Goal: Information Seeking & Learning: Learn about a topic

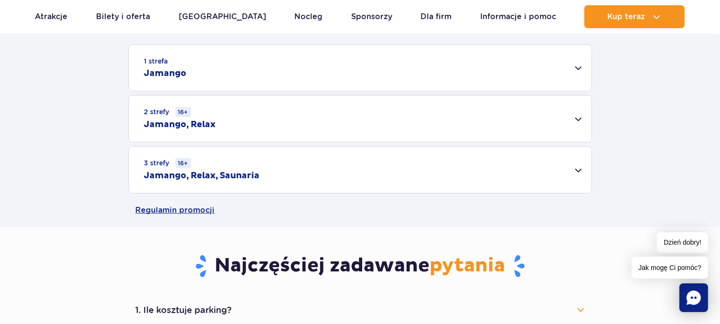
scroll to position [287, 0]
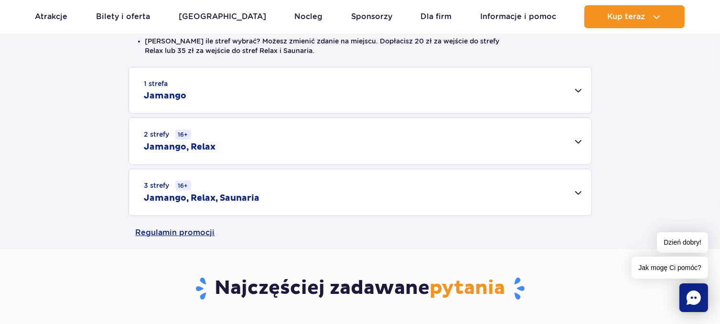
click at [174, 186] on small "3 strefy 16+" at bounding box center [167, 186] width 47 height 10
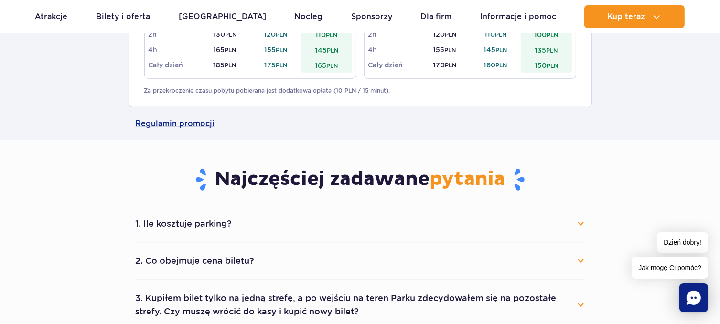
scroll to position [621, 0]
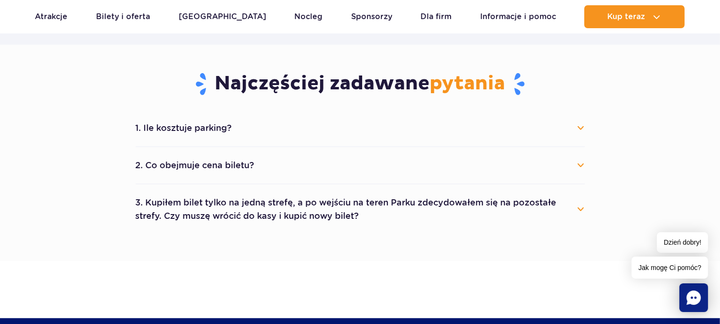
click at [204, 128] on button "1. Ile kosztuje parking?" at bounding box center [360, 128] width 449 height 21
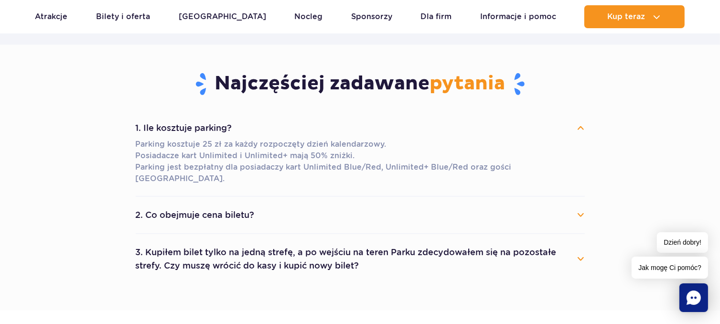
click at [228, 204] on button "2. Co obejmuje cena biletu?" at bounding box center [360, 214] width 449 height 21
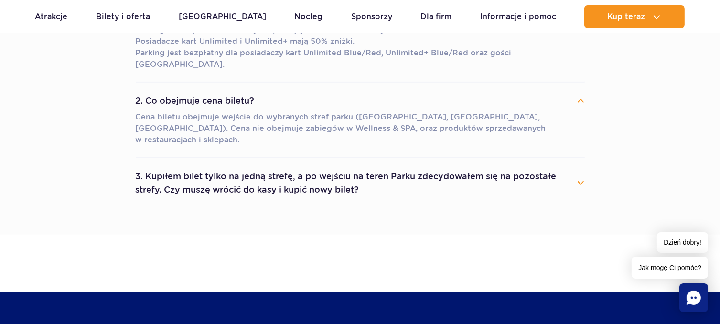
scroll to position [764, 0]
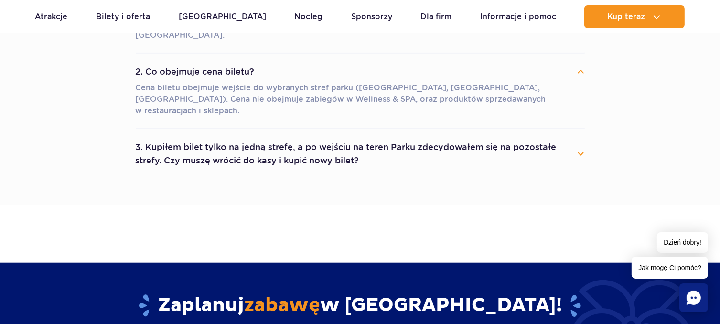
click at [271, 137] on button "3. Kupiłem bilet tylko na jedną strefę, a po wejściu na teren Parku zdecydowałe…" at bounding box center [360, 154] width 449 height 34
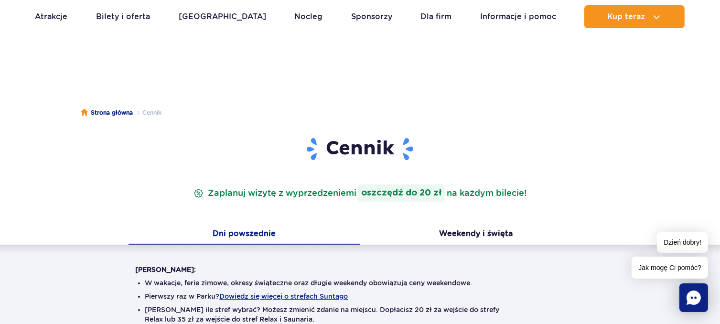
scroll to position [0, 0]
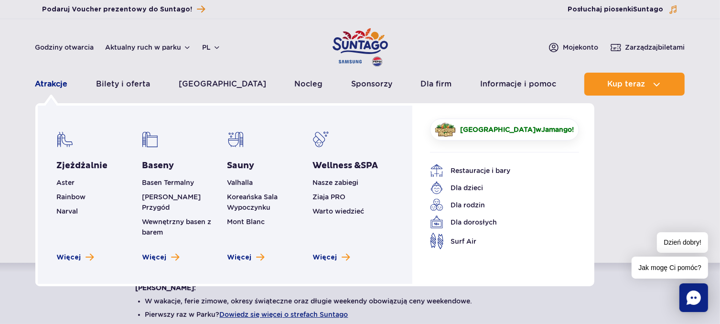
click at [58, 86] on link "Atrakcje" at bounding box center [51, 84] width 32 height 23
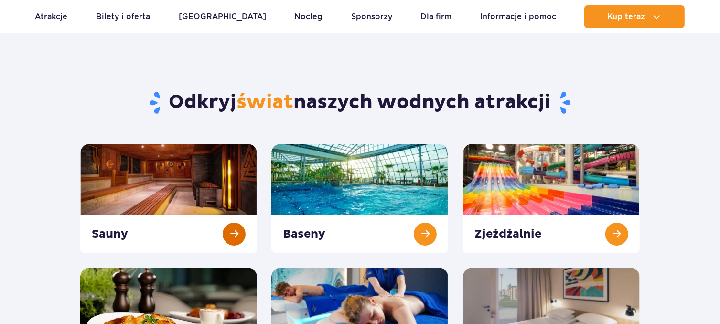
scroll to position [96, 0]
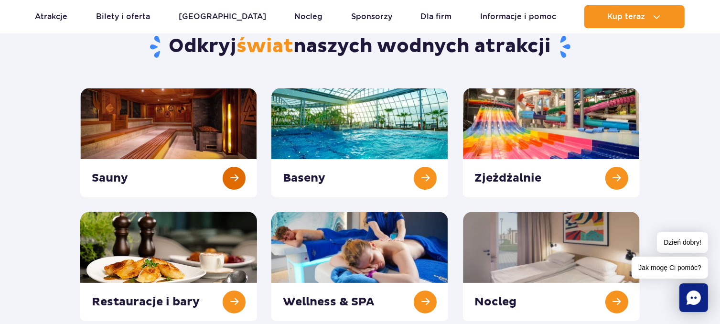
click at [166, 115] on link at bounding box center [168, 142] width 177 height 109
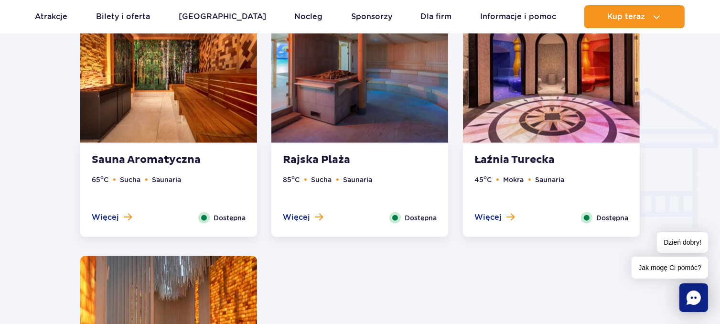
scroll to position [1003, 0]
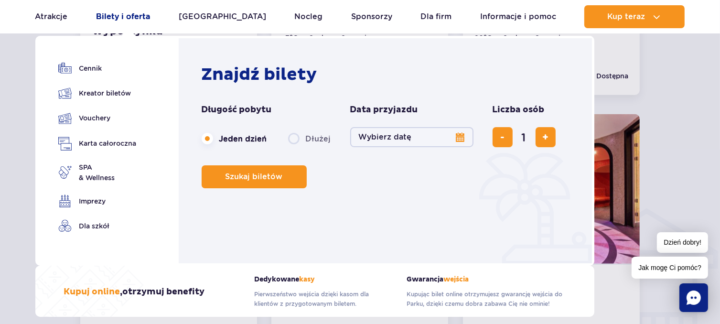
click at [125, 16] on link "Bilety i oferta" at bounding box center [123, 16] width 54 height 23
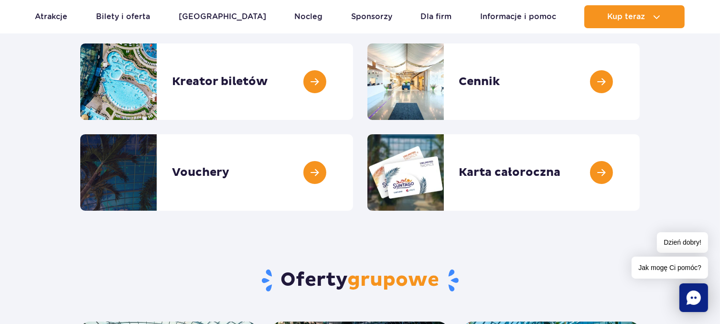
scroll to position [48, 0]
